Goal: Task Accomplishment & Management: Manage account settings

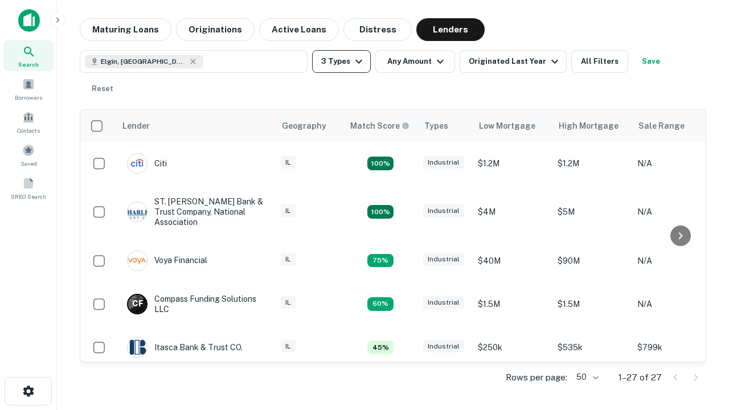
click at [341, 62] on button "3 Types" at bounding box center [341, 61] width 59 height 23
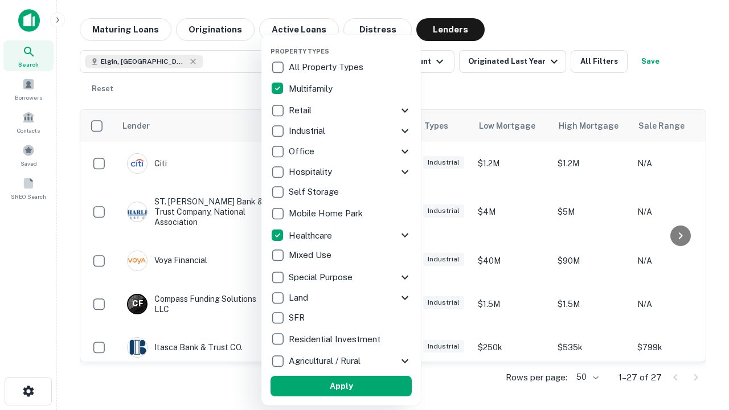
click at [341, 386] on button "Apply" at bounding box center [341, 386] width 141 height 21
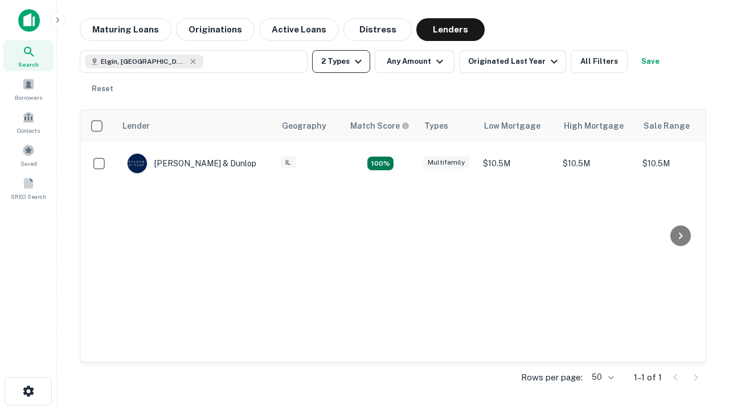
click at [341, 62] on button "2 Types" at bounding box center [341, 61] width 58 height 23
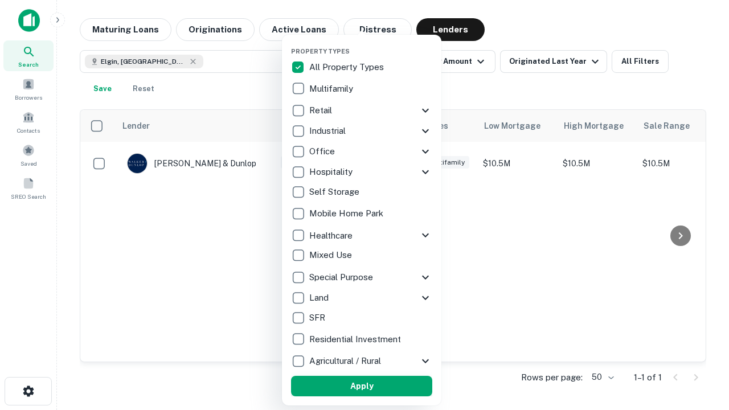
click at [362, 386] on button "Apply" at bounding box center [361, 386] width 141 height 21
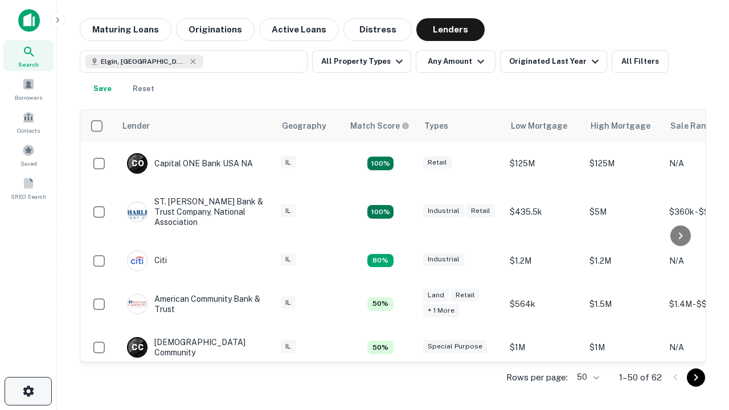
click at [28, 391] on icon "button" at bounding box center [29, 391] width 14 height 14
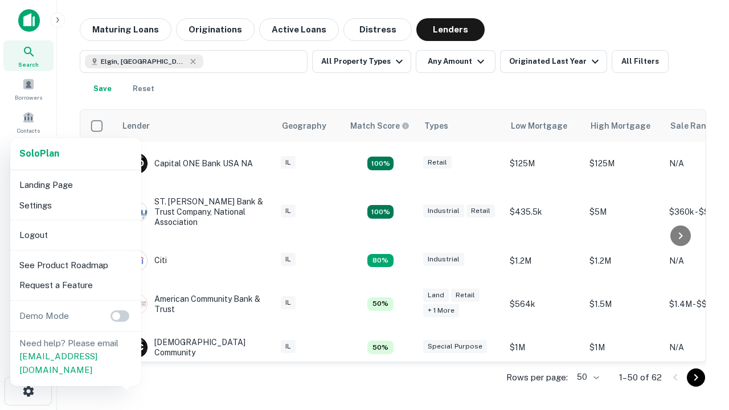
click at [75, 235] on li "Logout" at bounding box center [76, 235] width 122 height 21
